Goal: Navigation & Orientation: Find specific page/section

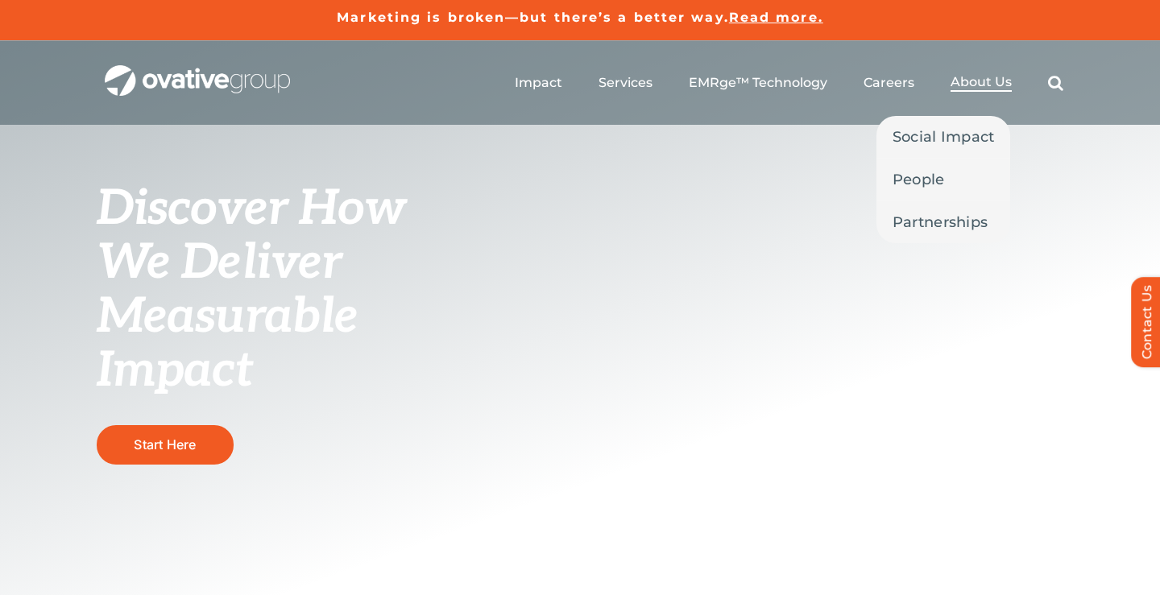
click at [965, 82] on span "About Us" at bounding box center [980, 82] width 61 height 16
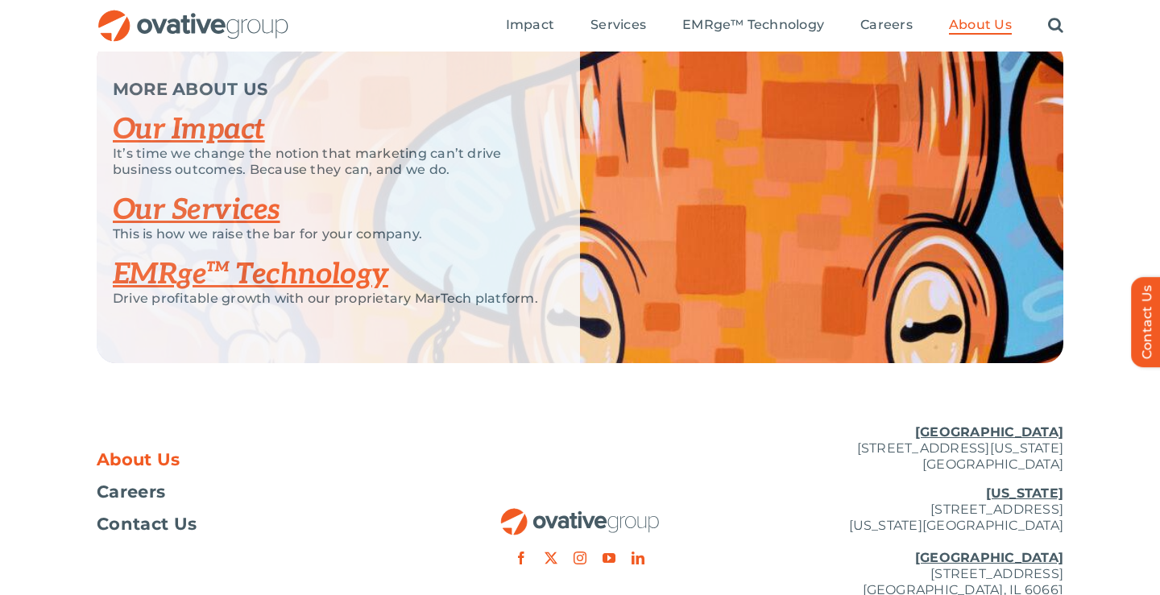
scroll to position [3361, 0]
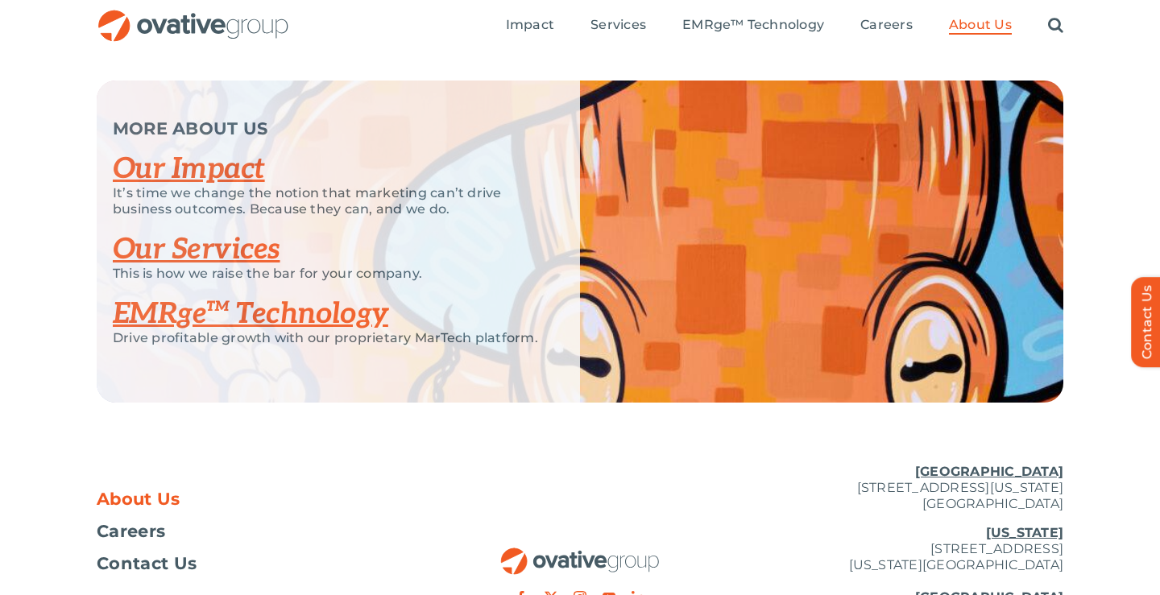
click at [209, 187] on link "Our Impact" at bounding box center [189, 168] width 152 height 35
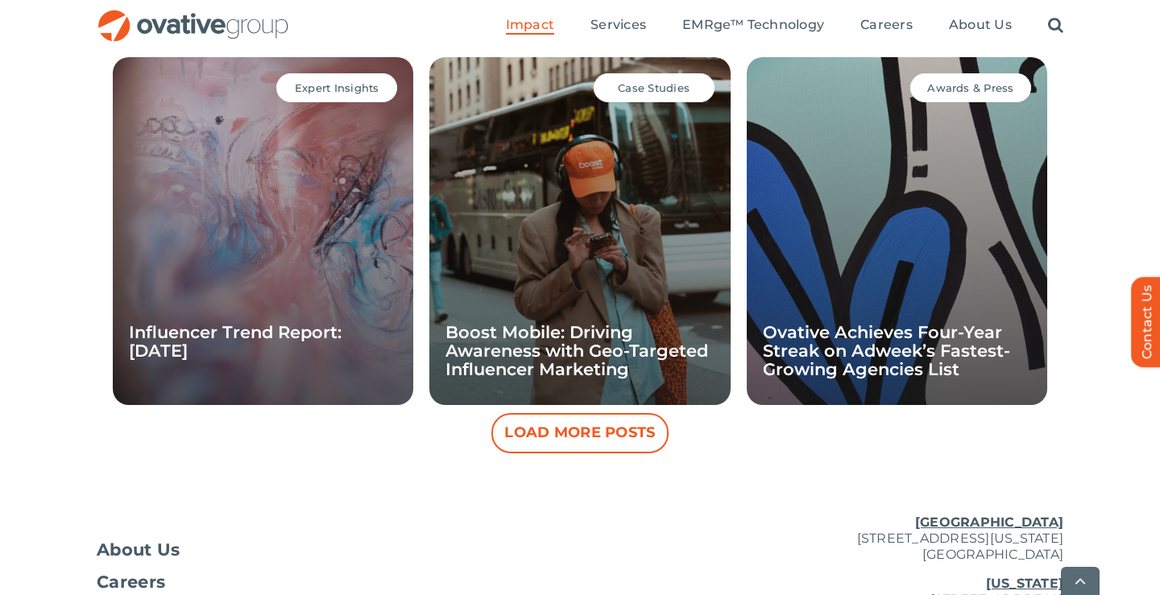
scroll to position [1765, 0]
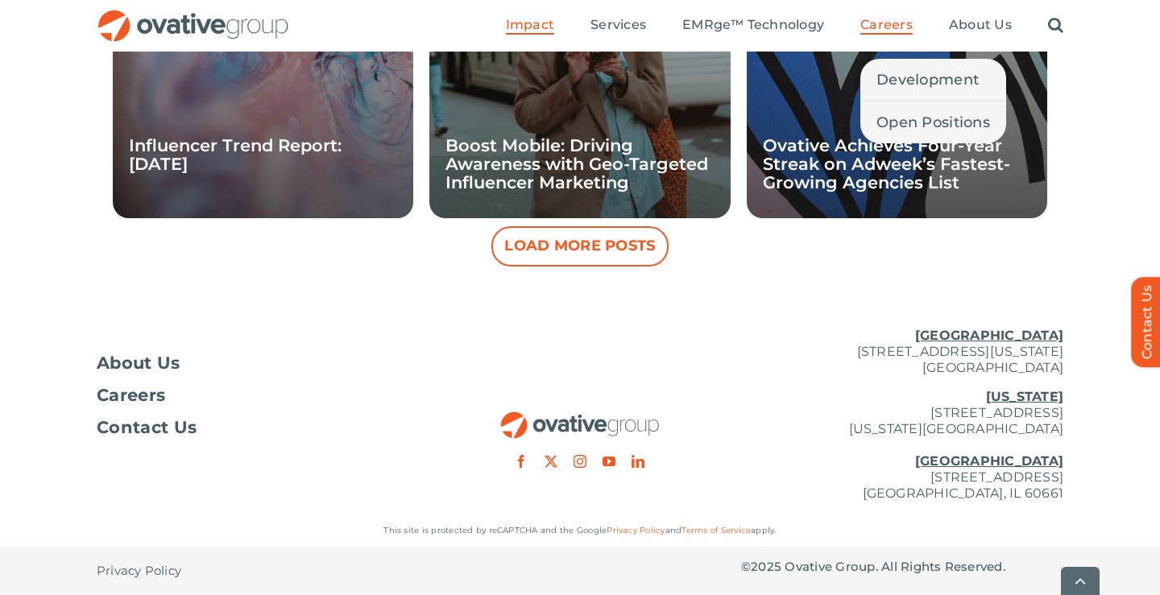
click at [891, 24] on span "Careers" at bounding box center [886, 25] width 52 height 16
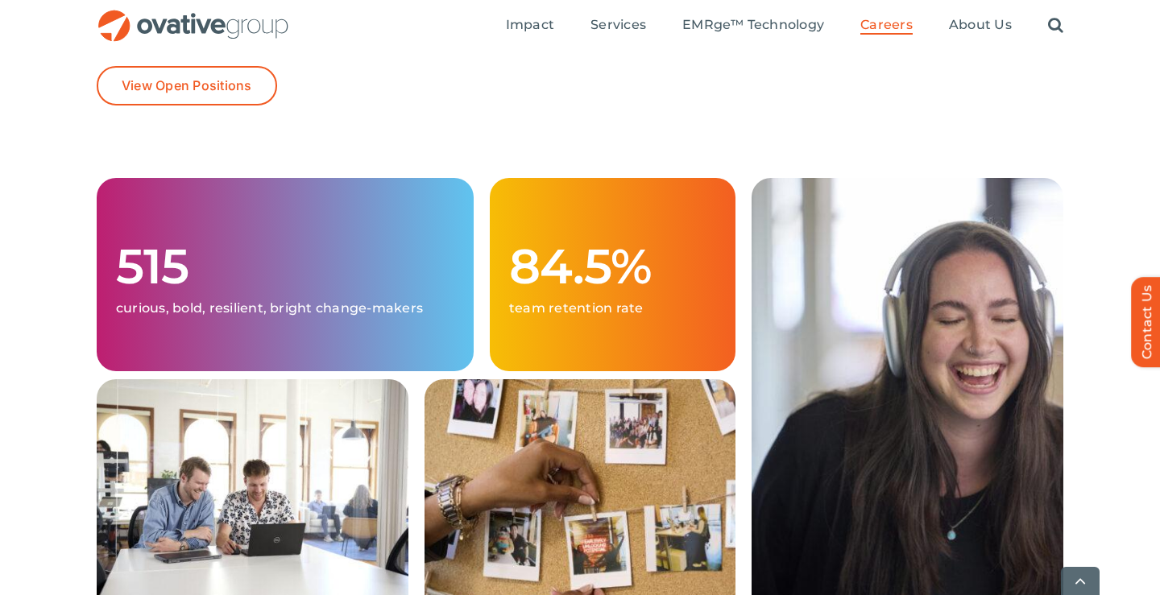
scroll to position [417, 0]
